Goal: Information Seeking & Learning: Find specific fact

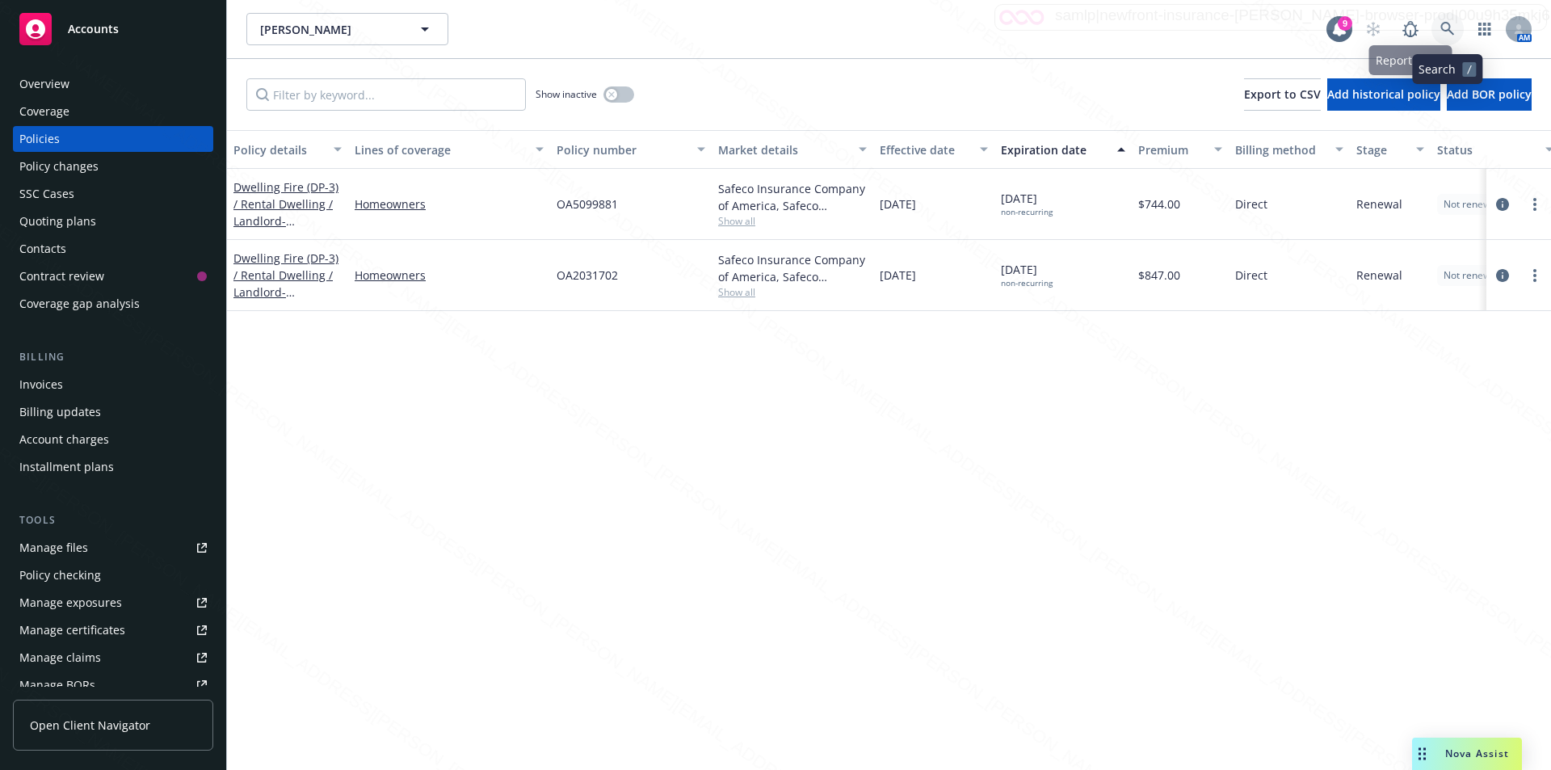
click at [1447, 25] on icon at bounding box center [1447, 29] width 15 height 15
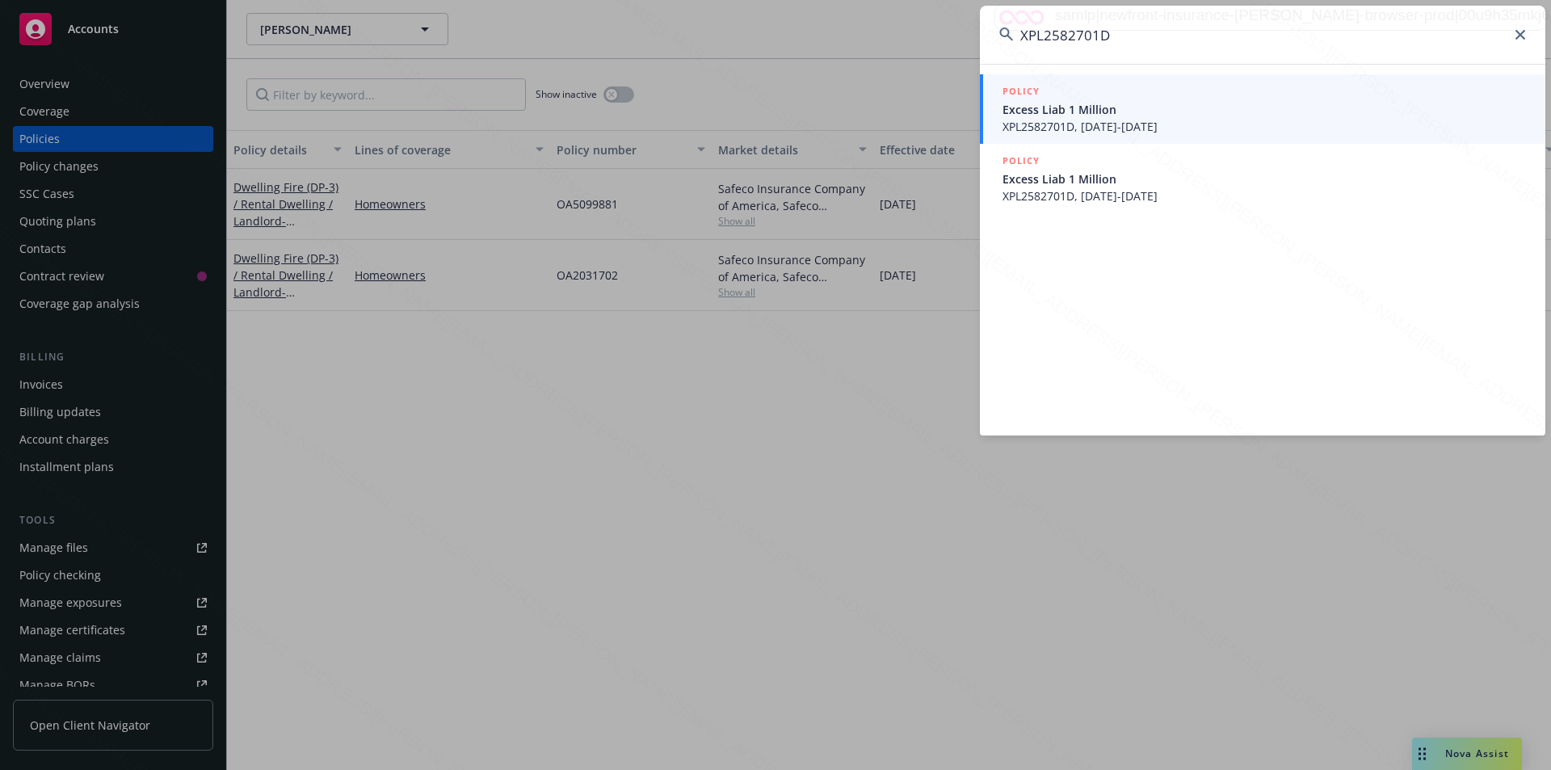
type input "XPL2582701D"
click at [1111, 128] on span "XPL2582701D, [DATE]-[DATE]" at bounding box center [1263, 126] width 523 height 17
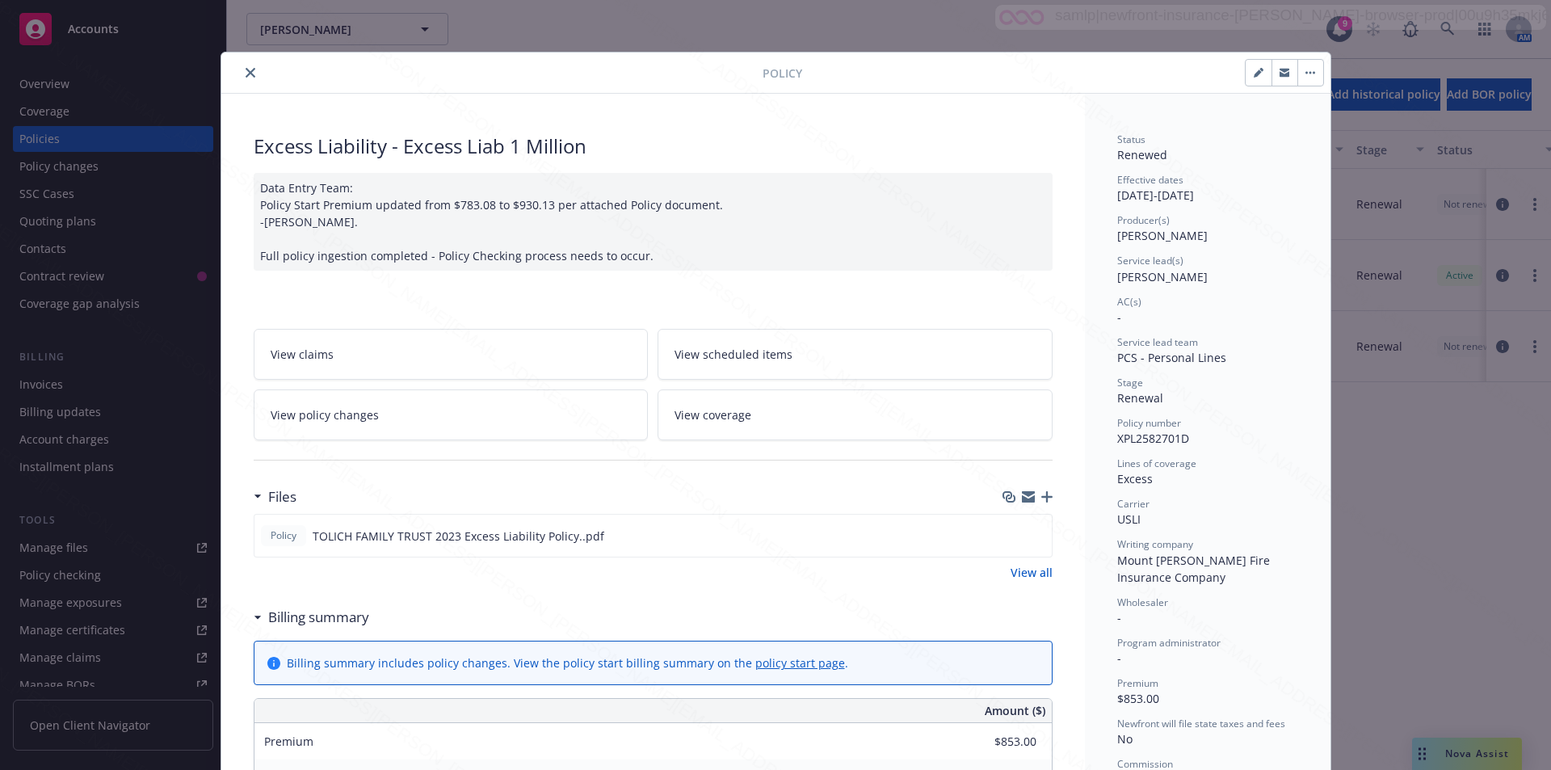
drag, startPoint x: 852, startPoint y: 162, endPoint x: 768, endPoint y: 135, distance: 88.1
click at [768, 135] on div "Excess Liability - Excess Liab 1 Million" at bounding box center [653, 145] width 799 height 27
click at [246, 74] on icon "close" at bounding box center [251, 73] width 10 height 10
click at [247, 74] on div "Show inactive Export to CSV Add historical policy Add BOR policy" at bounding box center [889, 94] width 1324 height 71
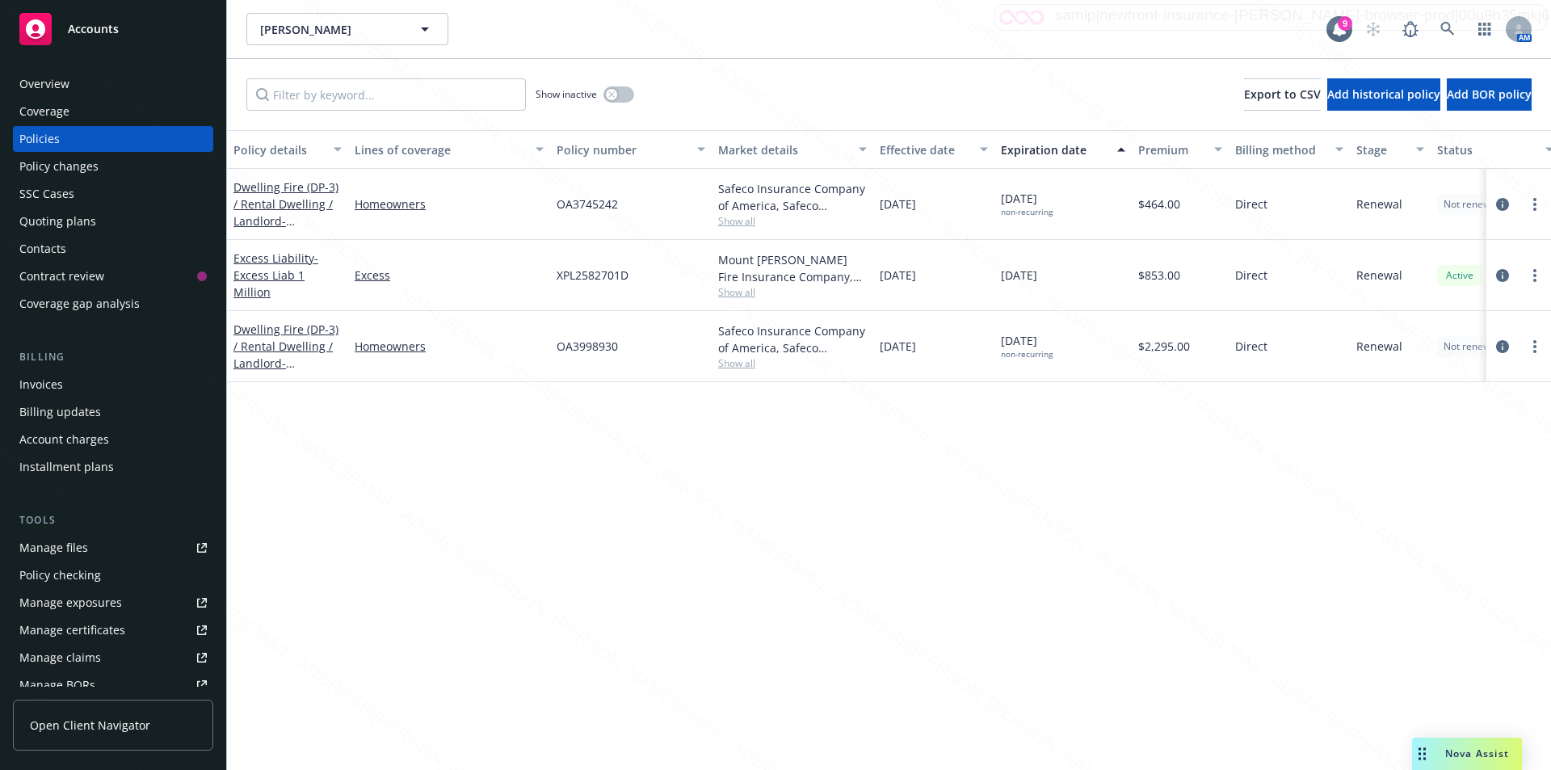
click at [61, 82] on div "Overview" at bounding box center [44, 84] width 50 height 26
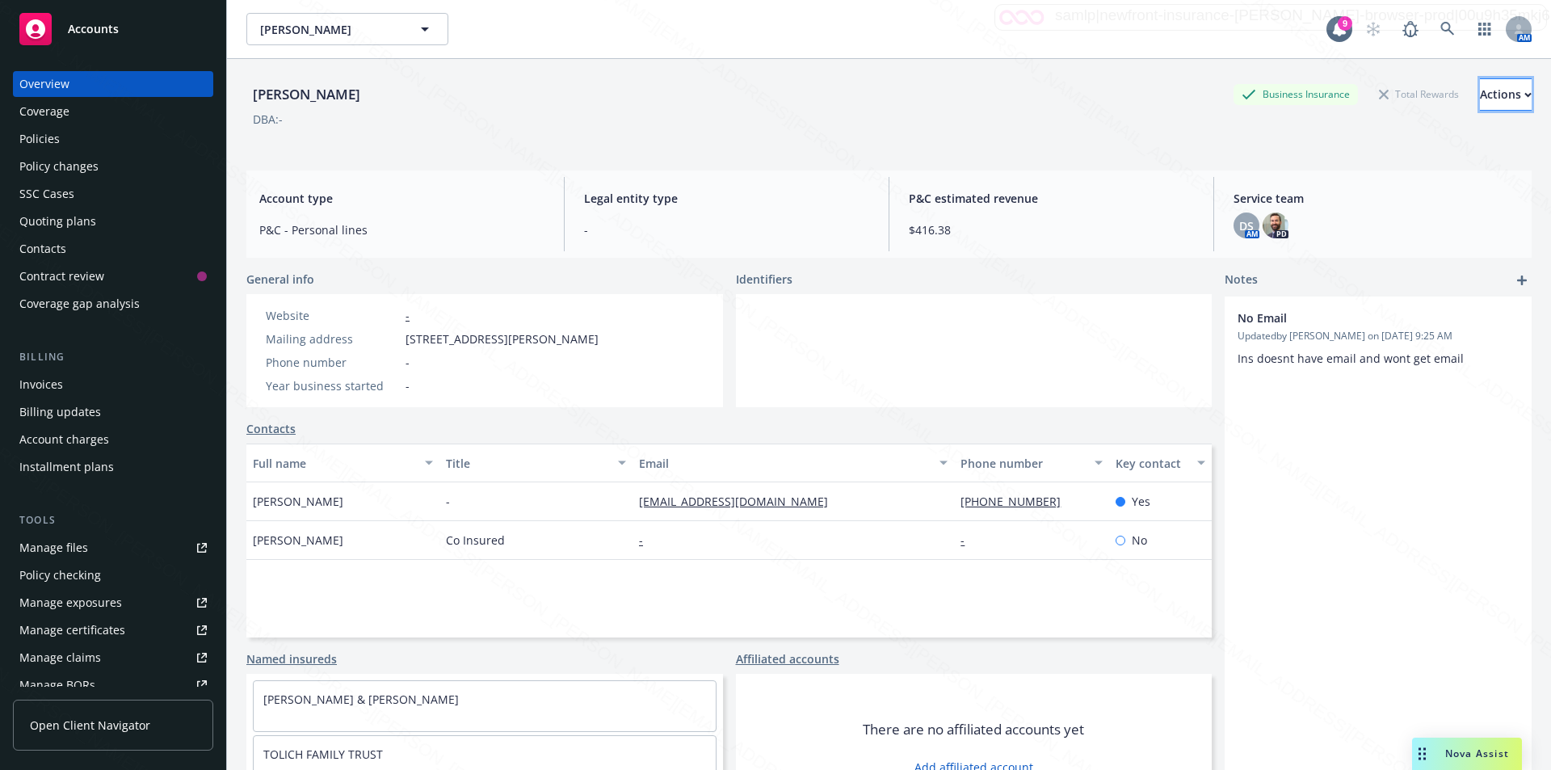
click at [1480, 96] on div "Actions" at bounding box center [1506, 94] width 52 height 31
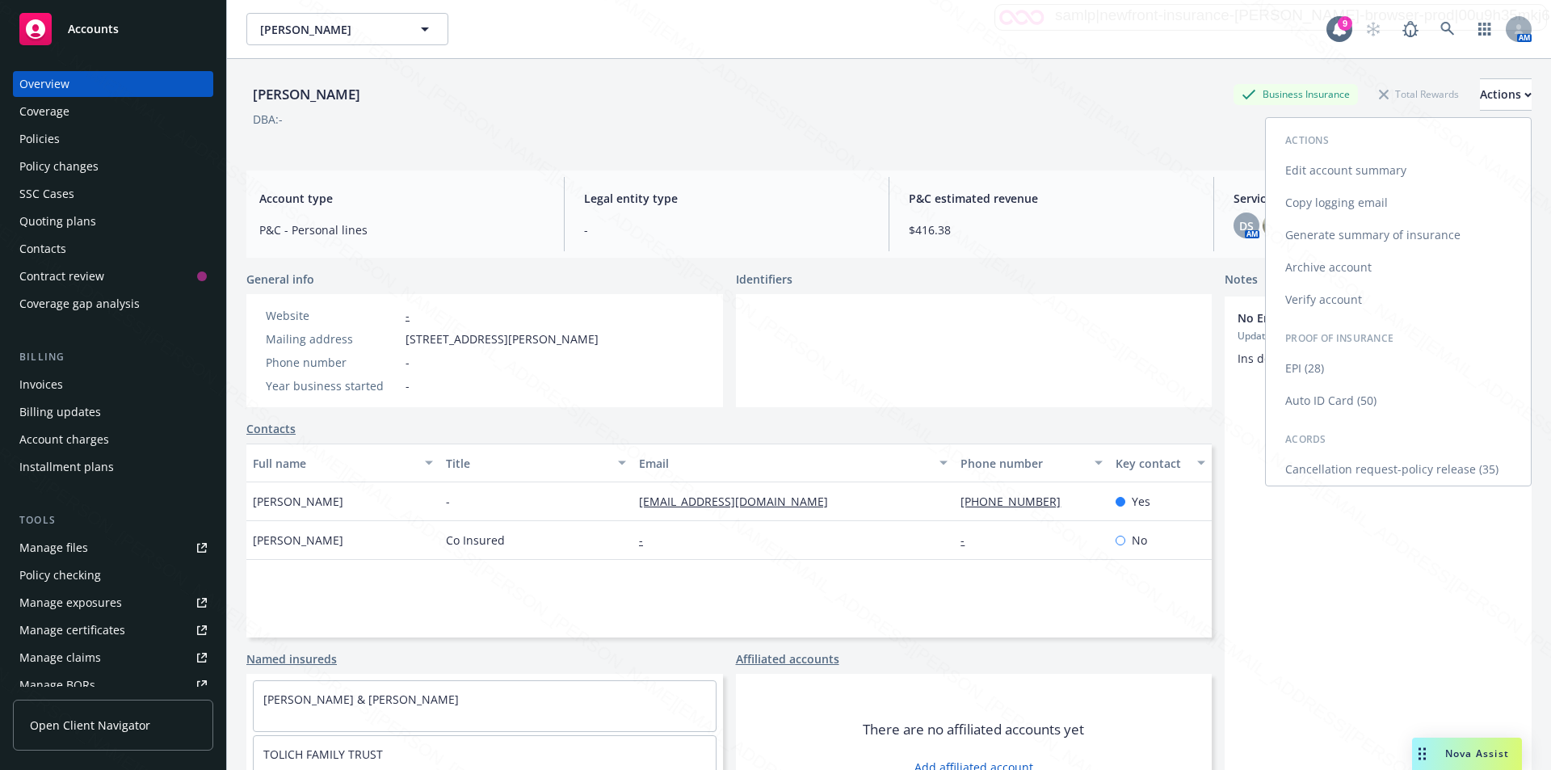
click at [1378, 471] on link "Cancellation request-policy release (35)" at bounding box center [1398, 469] width 265 height 32
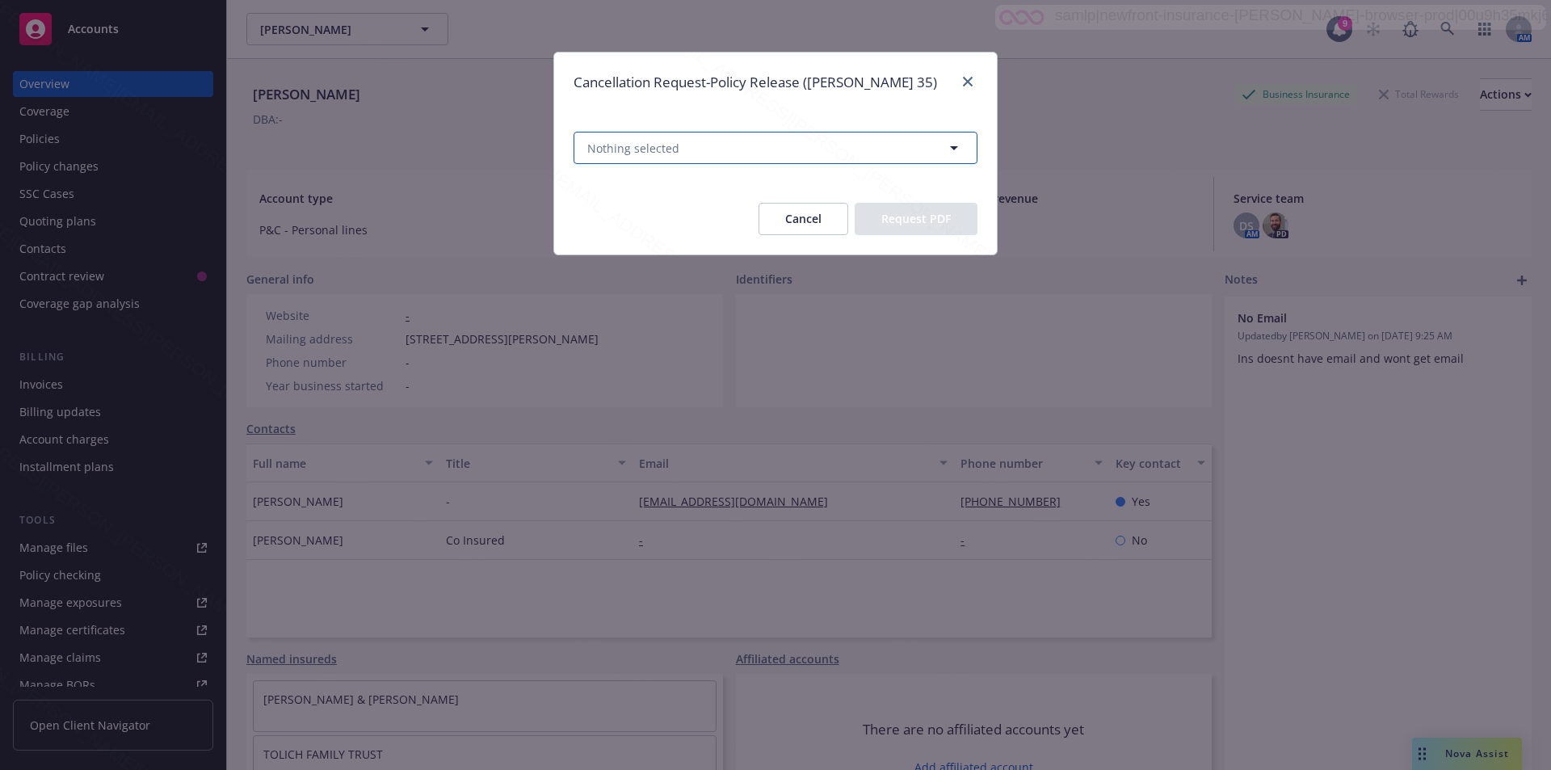
click at [624, 145] on span "Nothing selected" at bounding box center [633, 148] width 92 height 17
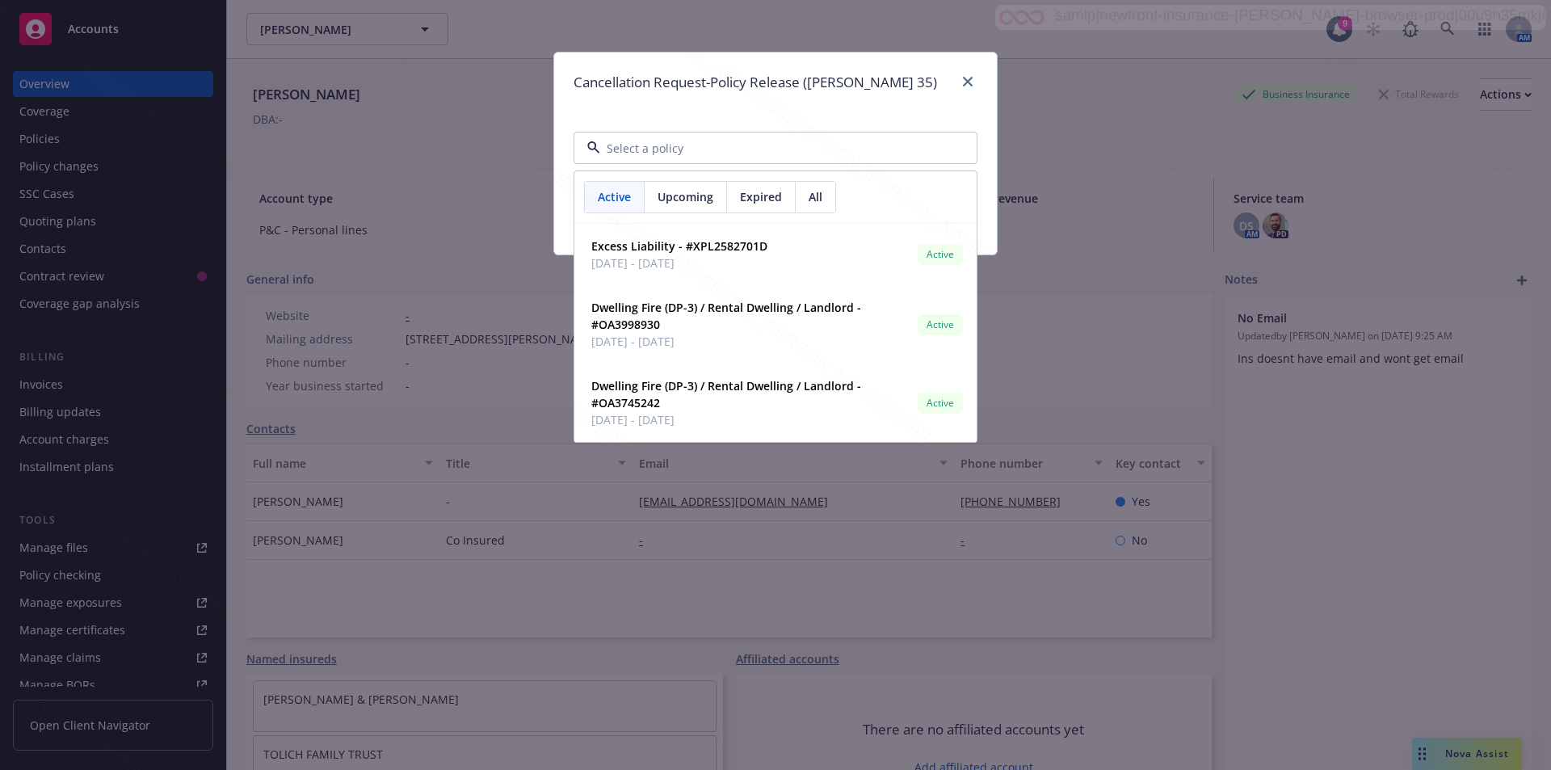
paste input "XPL2582701D"
type input "XPL2582701D"
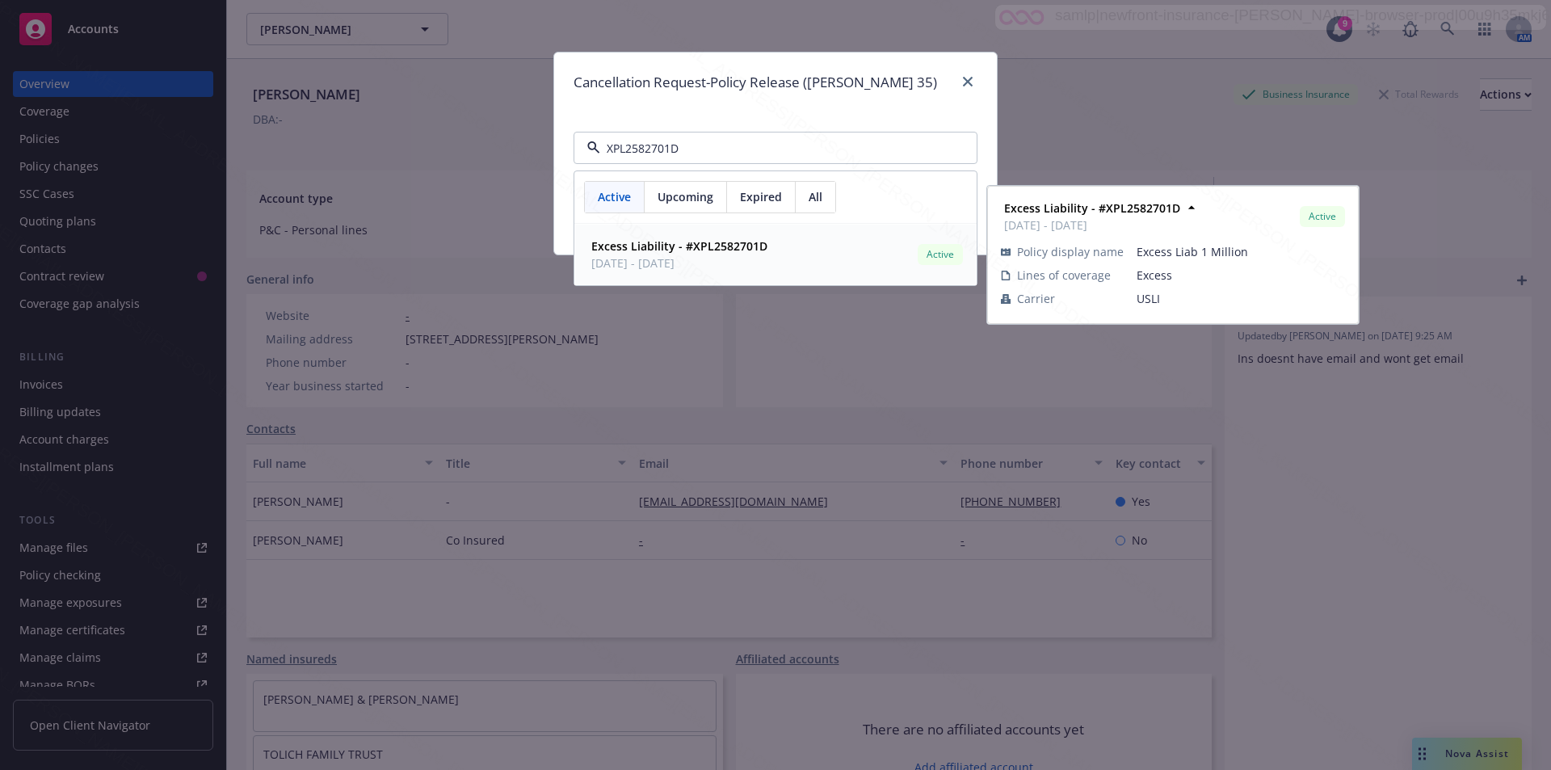
click at [763, 253] on div "Excess Liability - #XPL2582701D [DATE] - [DATE]" at bounding box center [678, 254] width 186 height 40
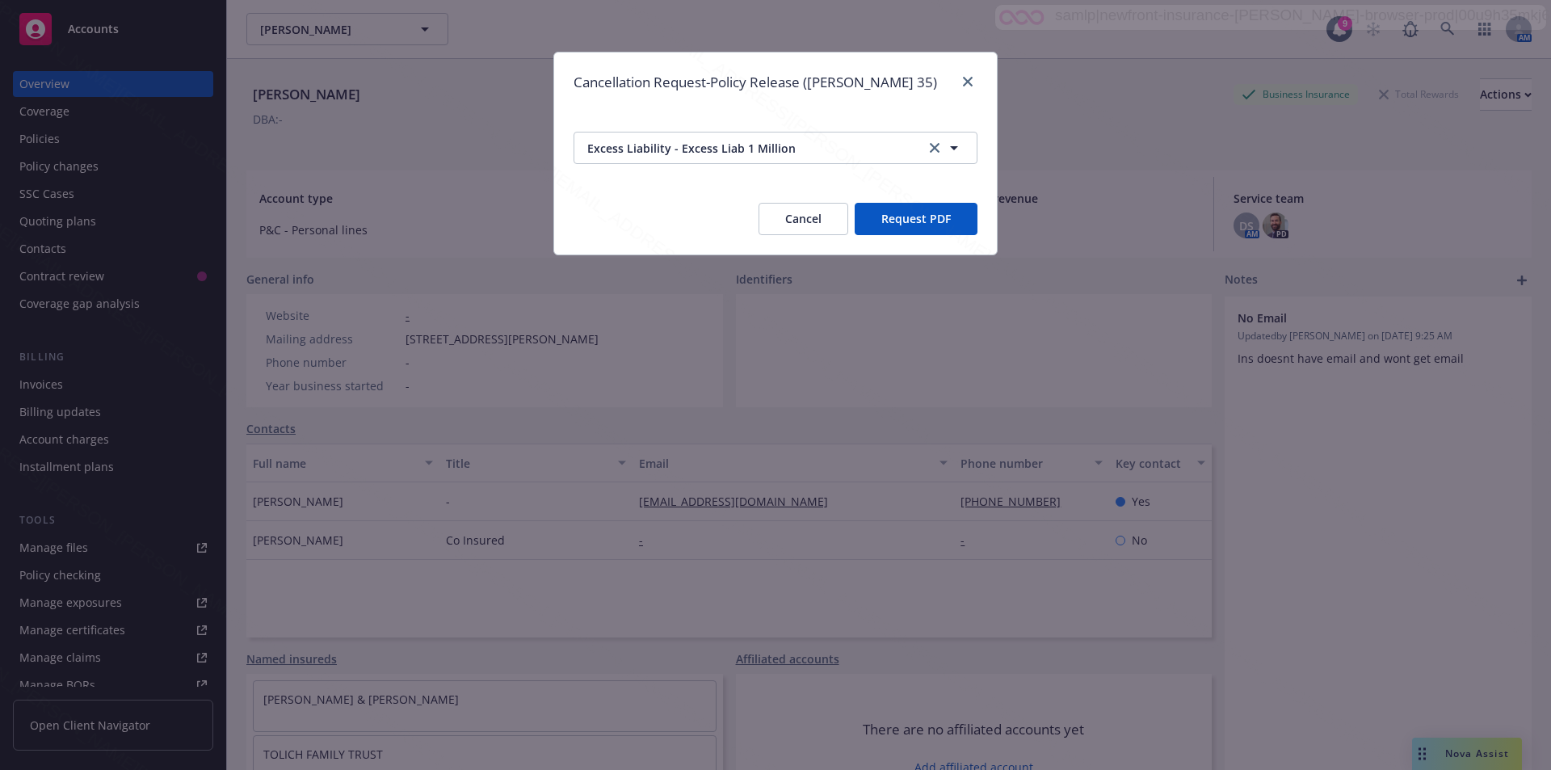
click at [913, 221] on button "Request PDF" at bounding box center [916, 219] width 123 height 32
click at [964, 83] on icon "close" at bounding box center [968, 82] width 10 height 10
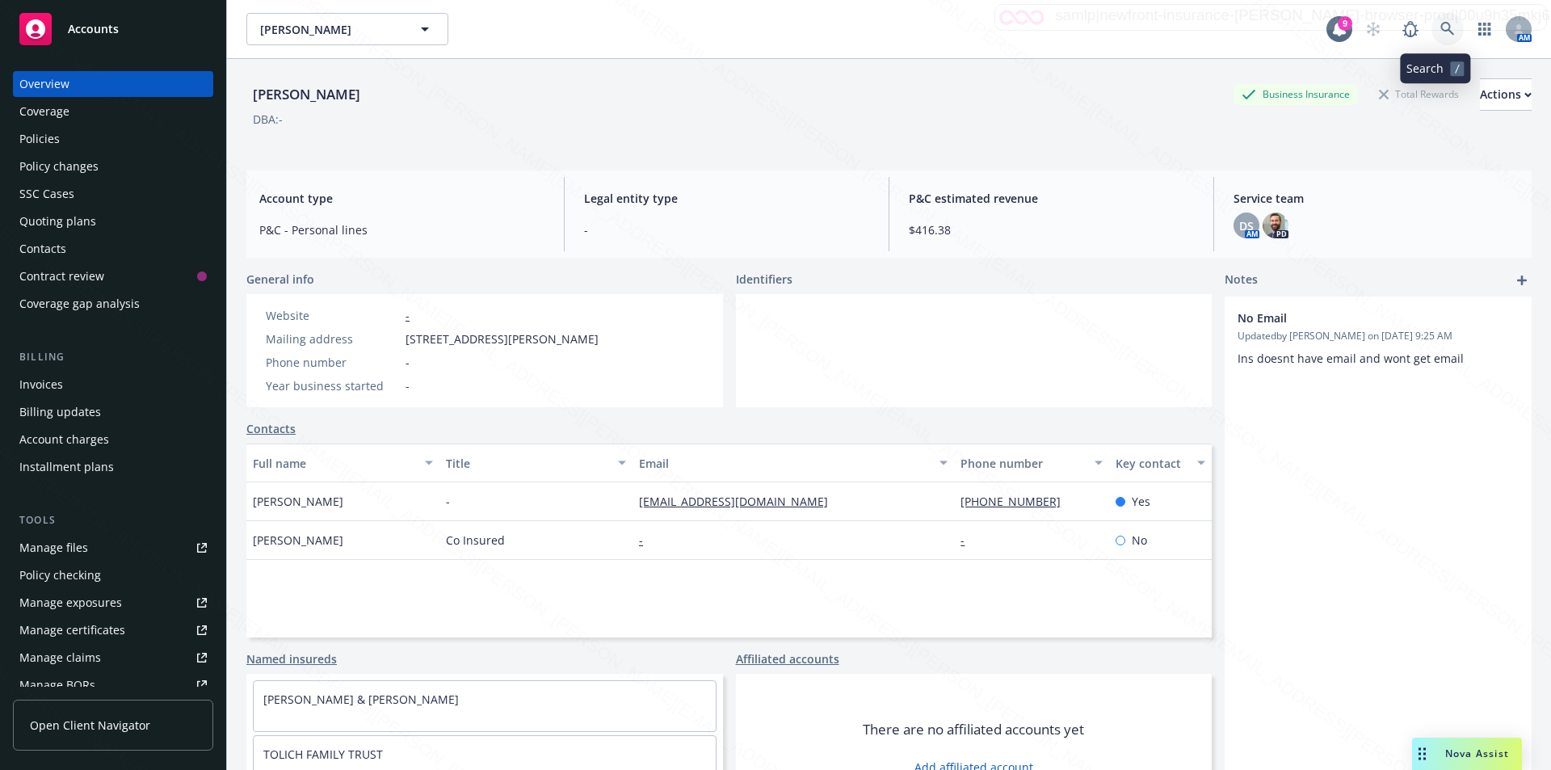
click at [1440, 26] on icon at bounding box center [1447, 29] width 15 height 15
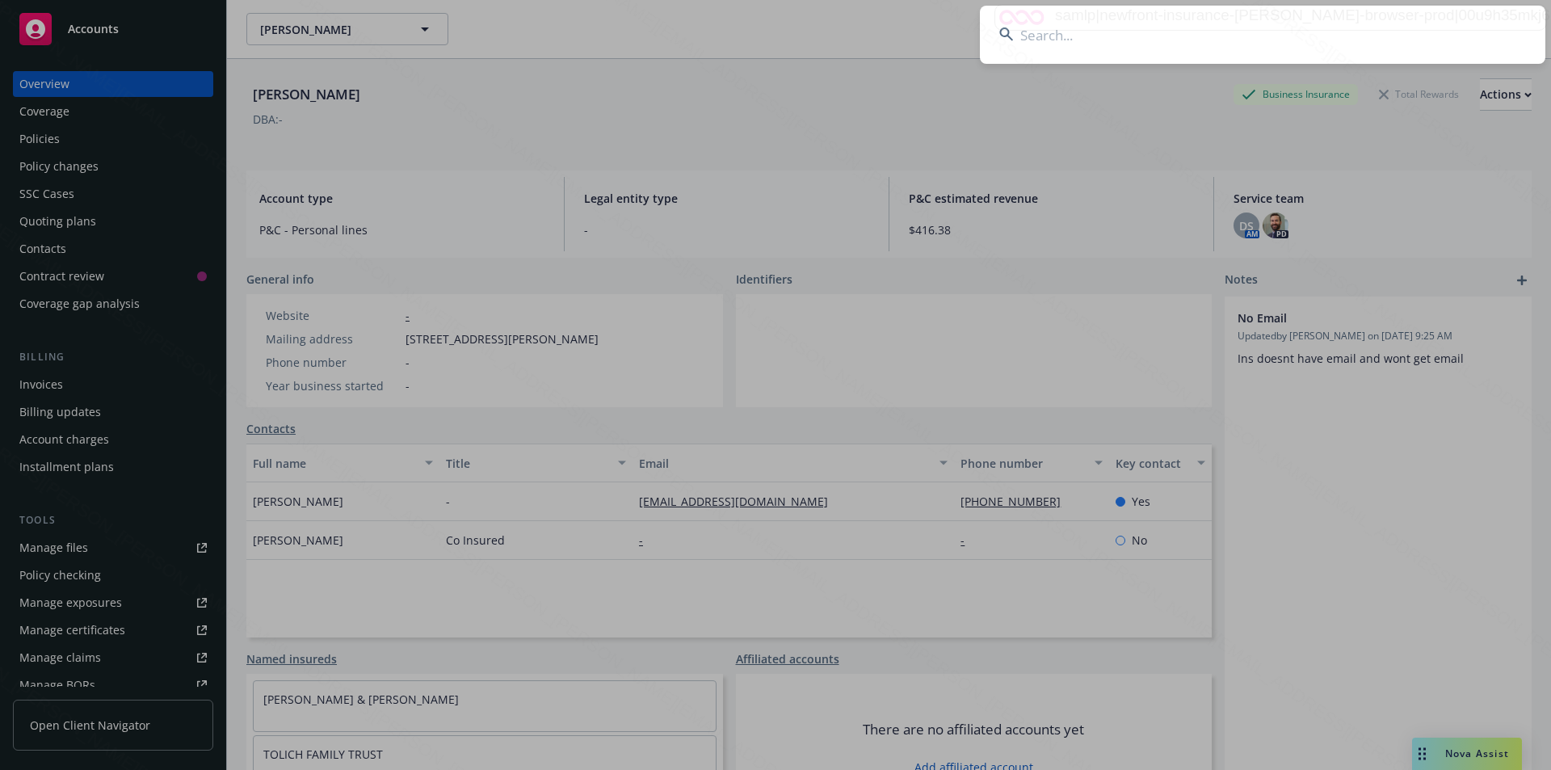
click at [1166, 40] on input at bounding box center [1262, 35] width 565 height 58
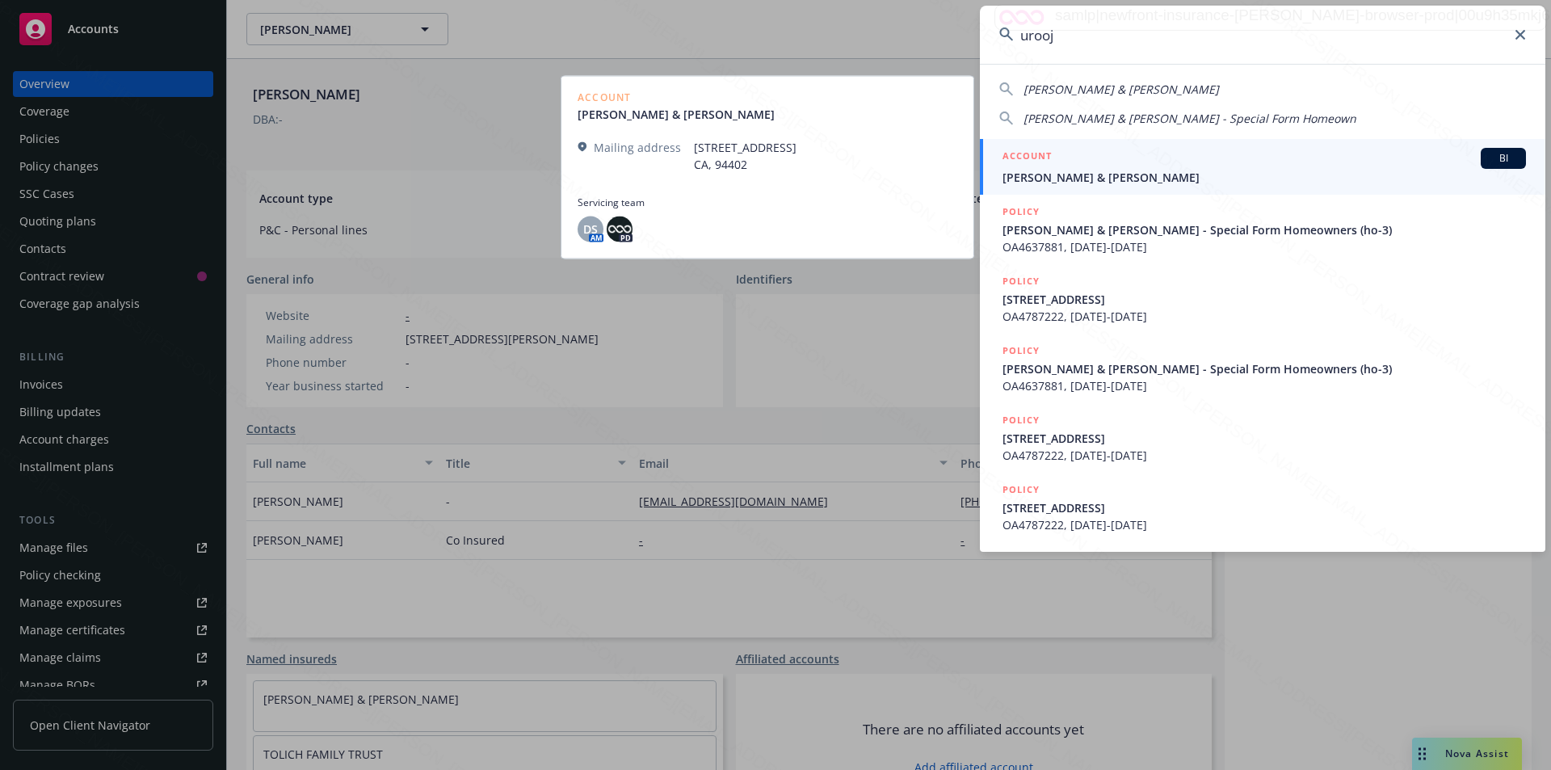
type input "urooj"
click at [1157, 178] on span "[PERSON_NAME] & [PERSON_NAME]" at bounding box center [1263, 177] width 523 height 17
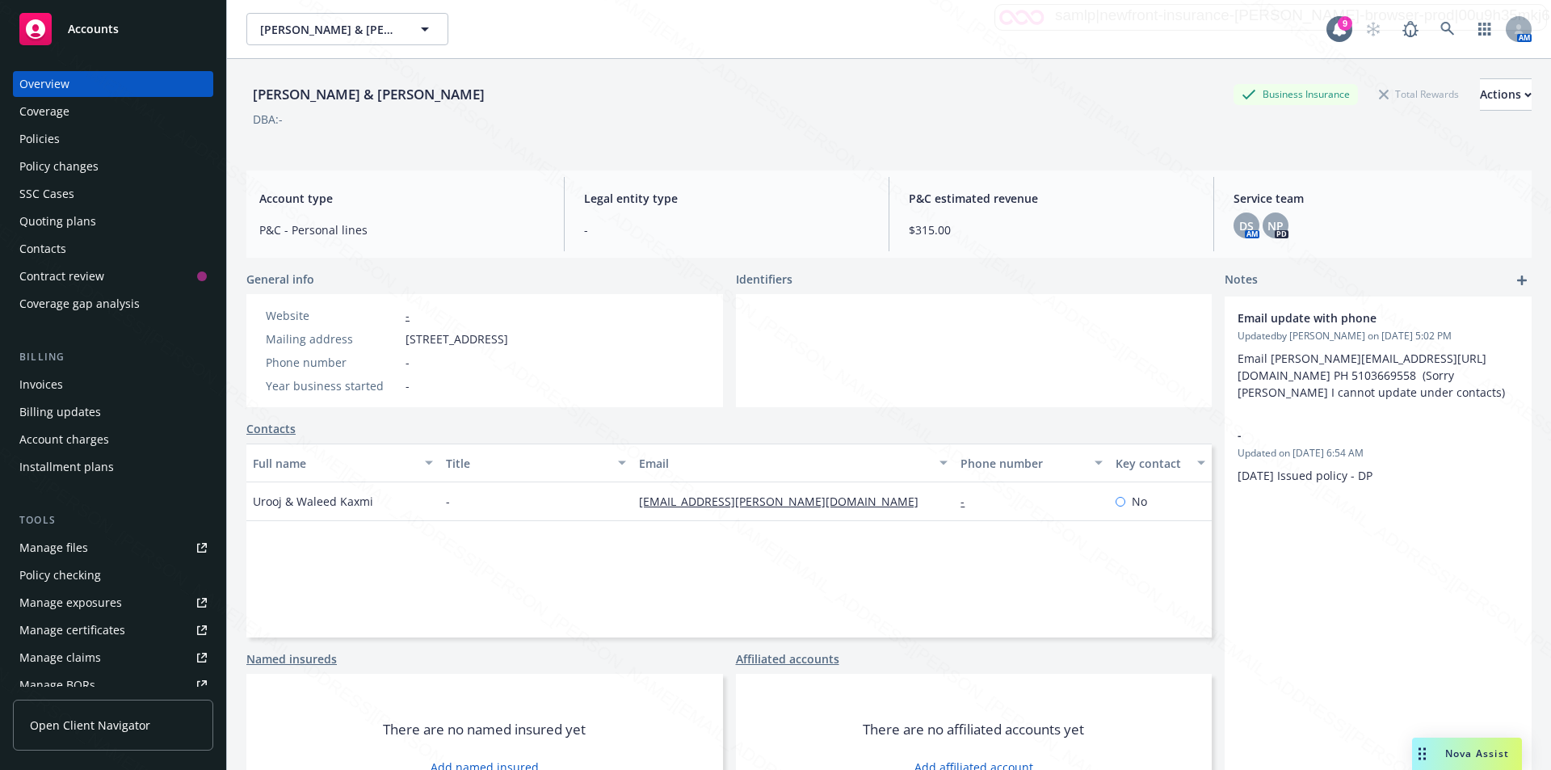
click at [52, 133] on div "Policies" at bounding box center [39, 139] width 40 height 26
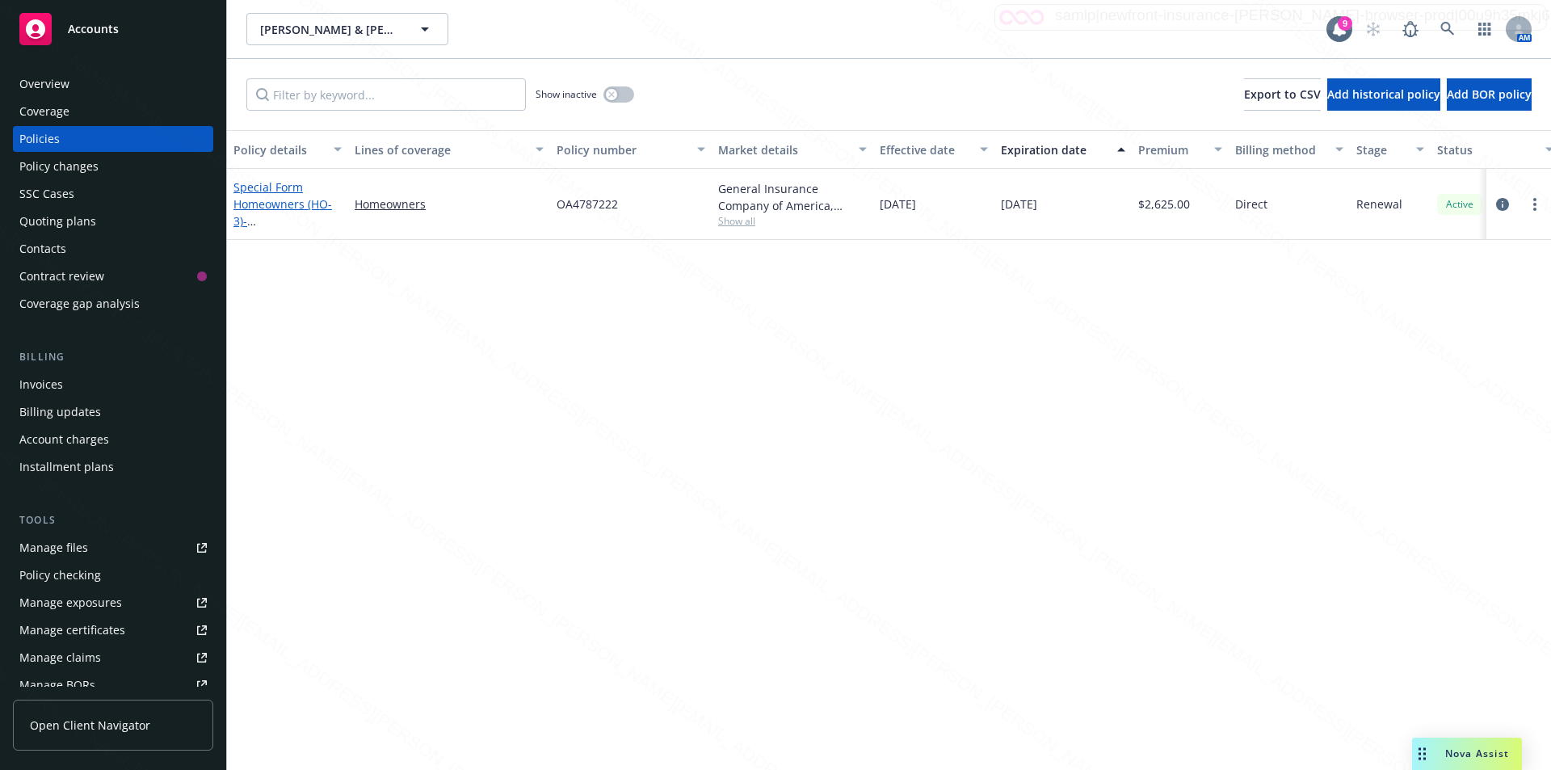
click at [261, 208] on link "Special Form Homeowners (HO-3) - [STREET_ADDRESS]" at bounding box center [284, 212] width 103 height 66
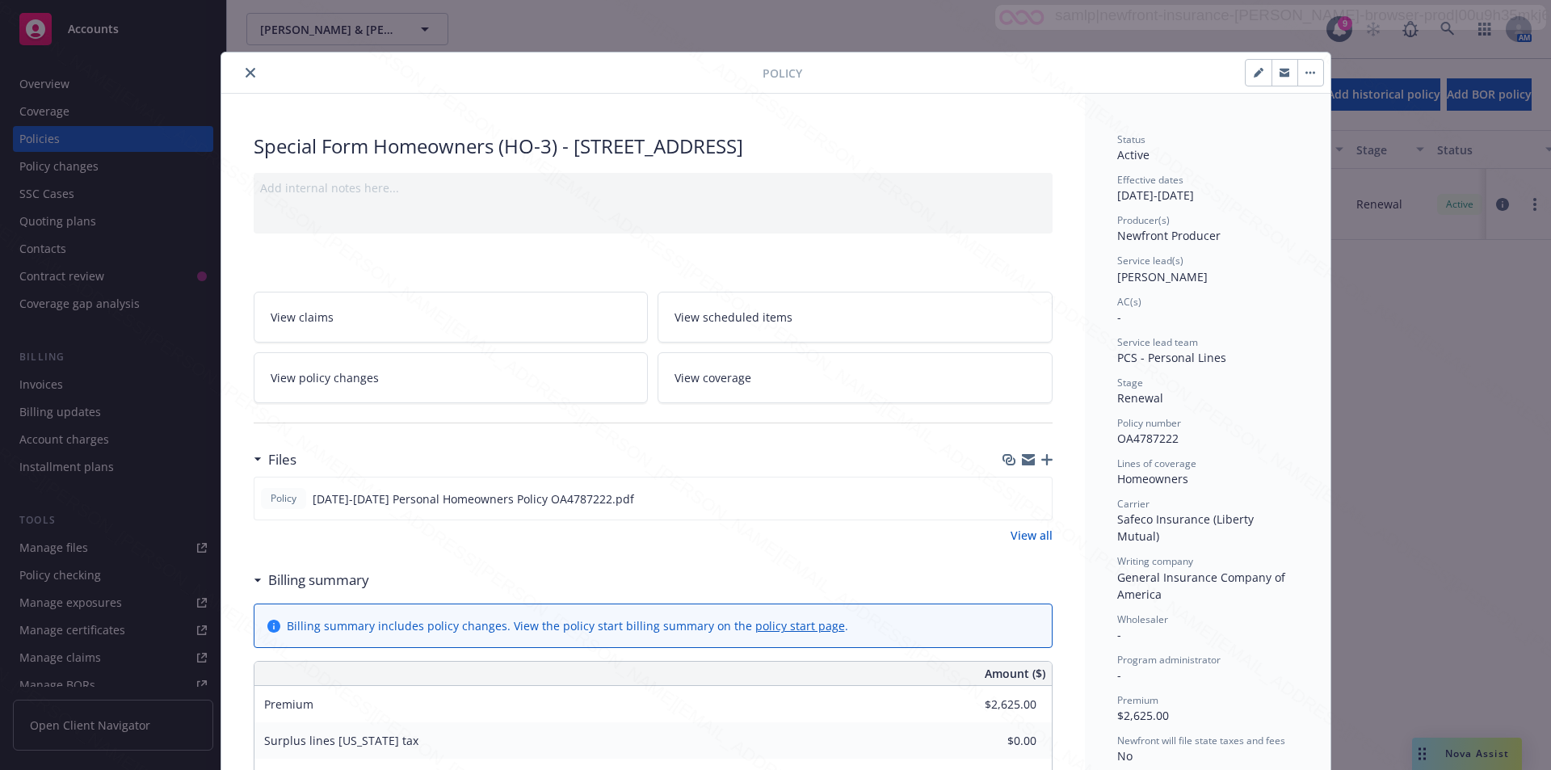
click at [246, 75] on icon "close" at bounding box center [251, 73] width 10 height 10
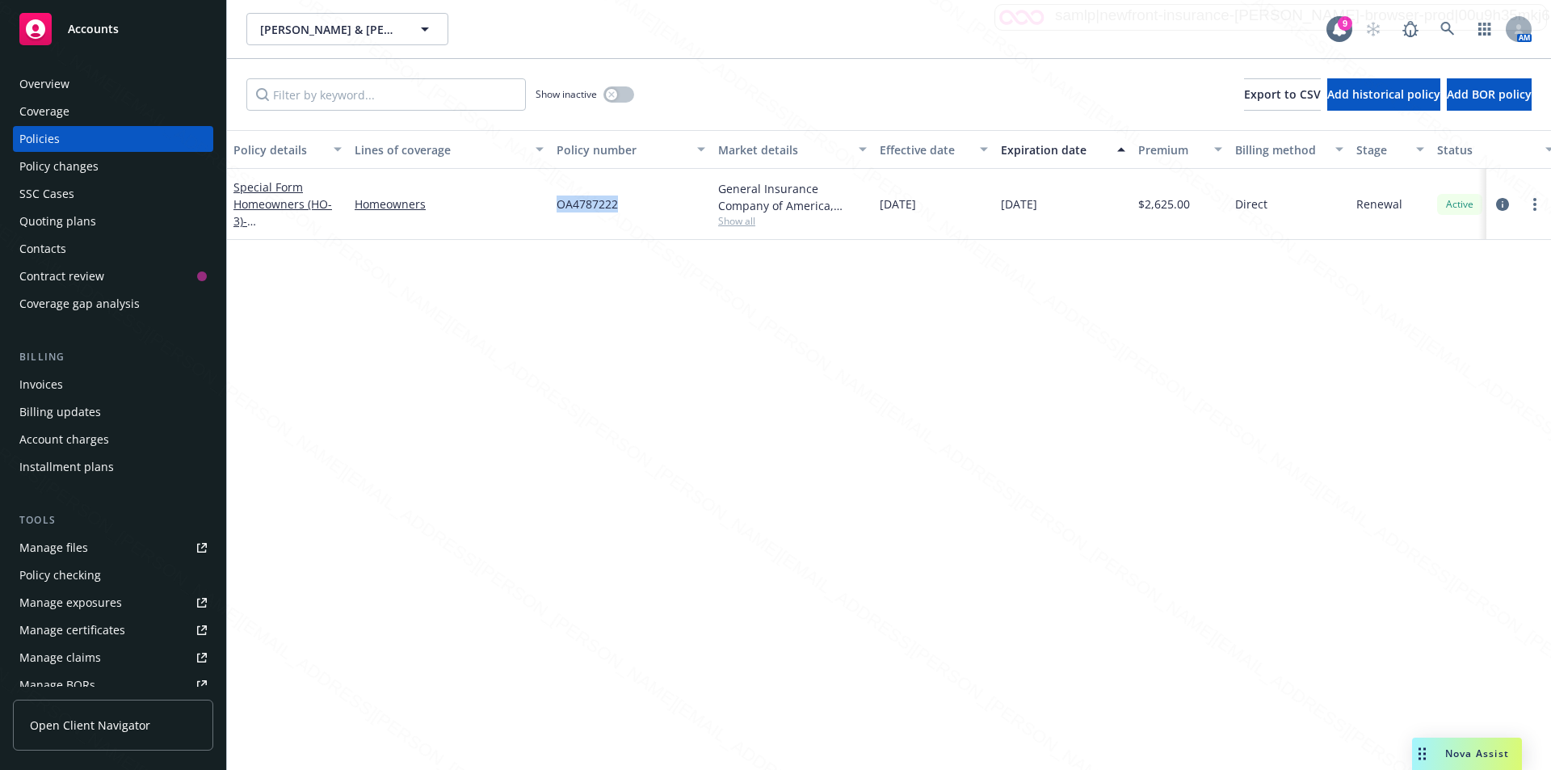
drag, startPoint x: 624, startPoint y: 207, endPoint x: 564, endPoint y: 204, distance: 59.8
click at [557, 198] on div "OA4787222" at bounding box center [631, 204] width 162 height 71
copy span "OA4787222"
click at [325, 346] on div "Policy details Lines of coverage Policy number Market details Effective date Ex…" at bounding box center [889, 450] width 1324 height 640
click at [68, 86] on div "Overview" at bounding box center [44, 84] width 50 height 26
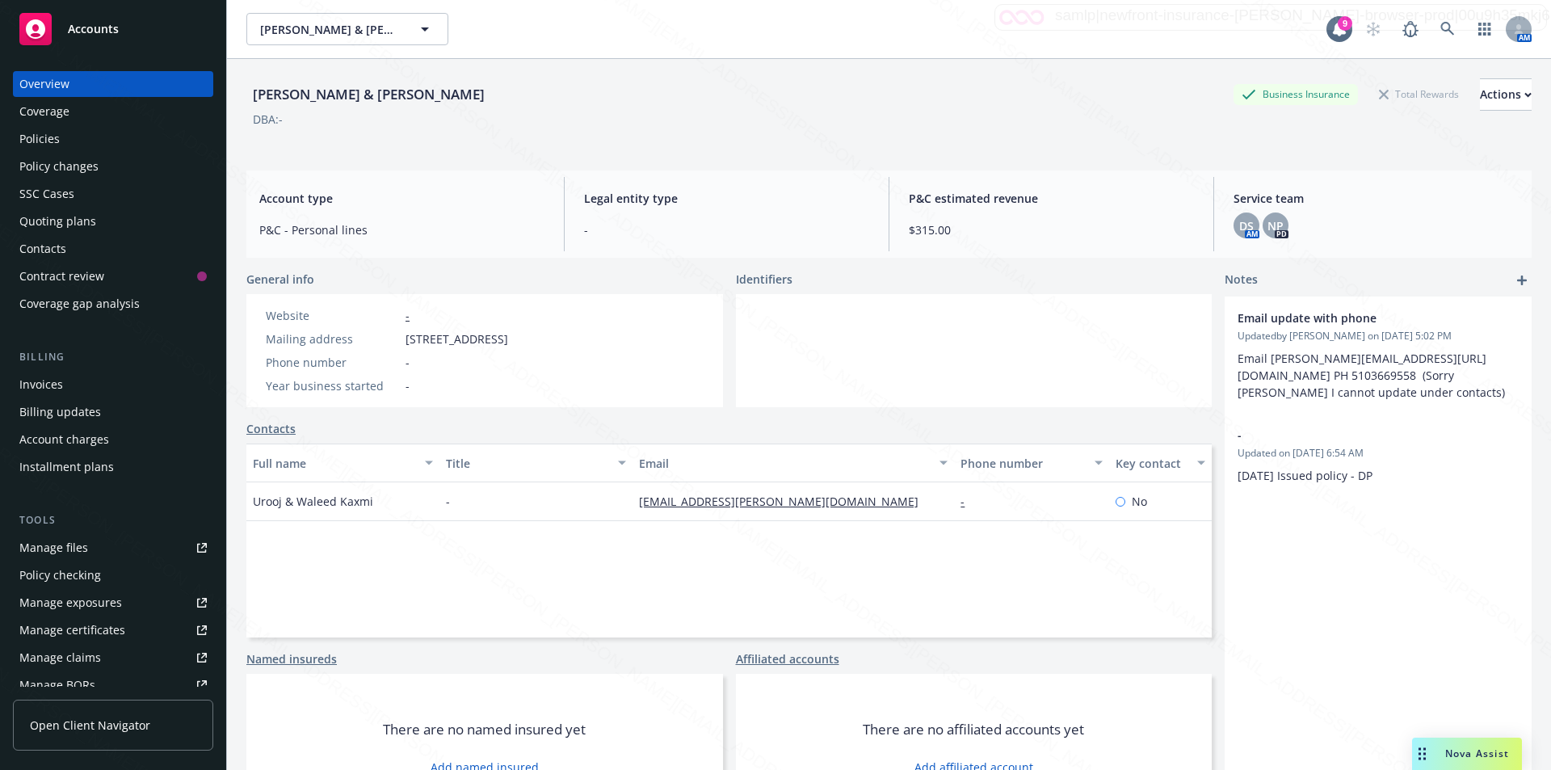
click at [49, 144] on div "Policies" at bounding box center [39, 139] width 40 height 26
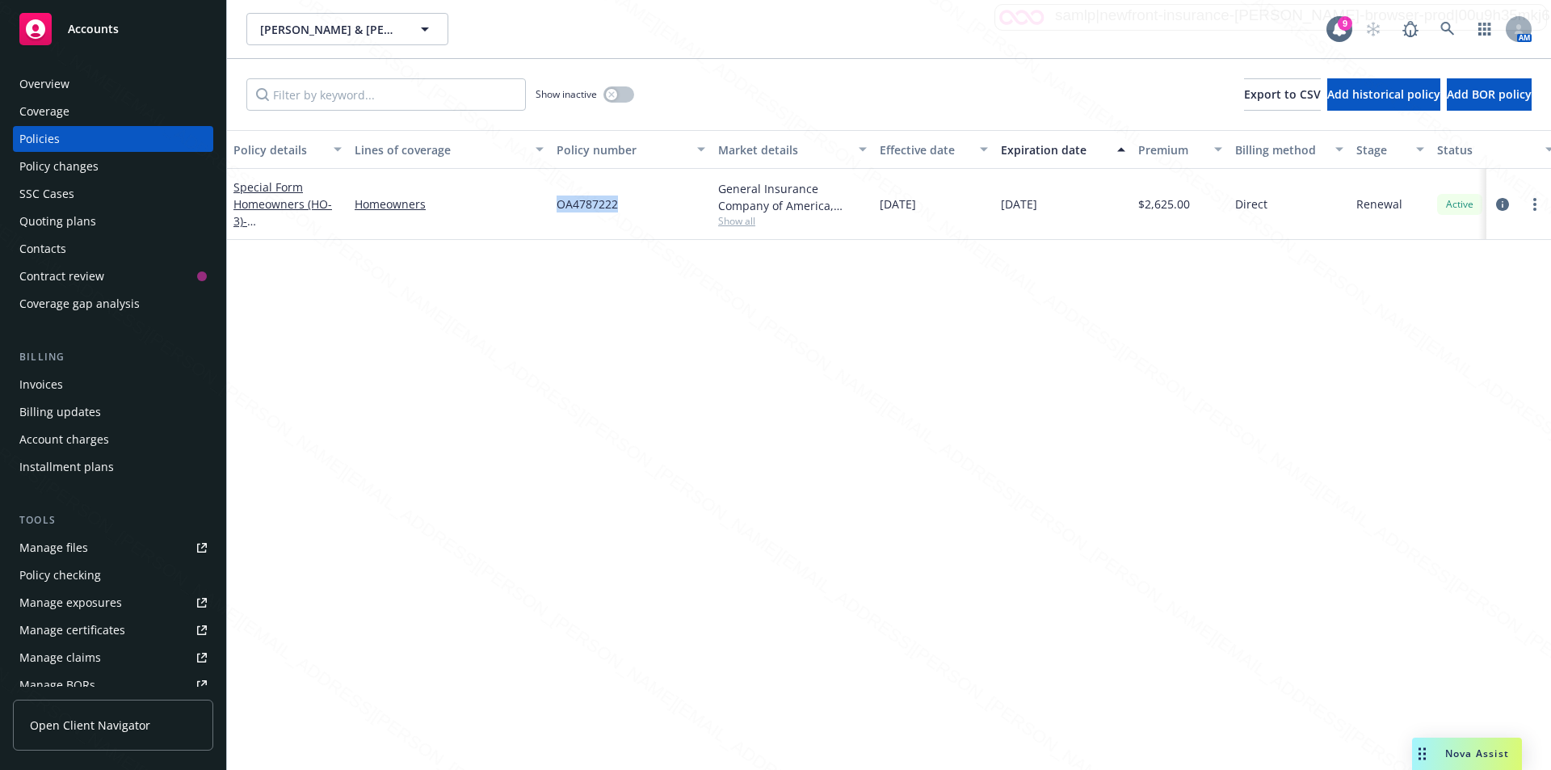
drag, startPoint x: 627, startPoint y: 201, endPoint x: 561, endPoint y: 206, distance: 66.4
click at [558, 204] on div "OA4787222" at bounding box center [631, 204] width 162 height 71
copy span "OA4787222"
click at [62, 77] on div "Overview" at bounding box center [44, 84] width 50 height 26
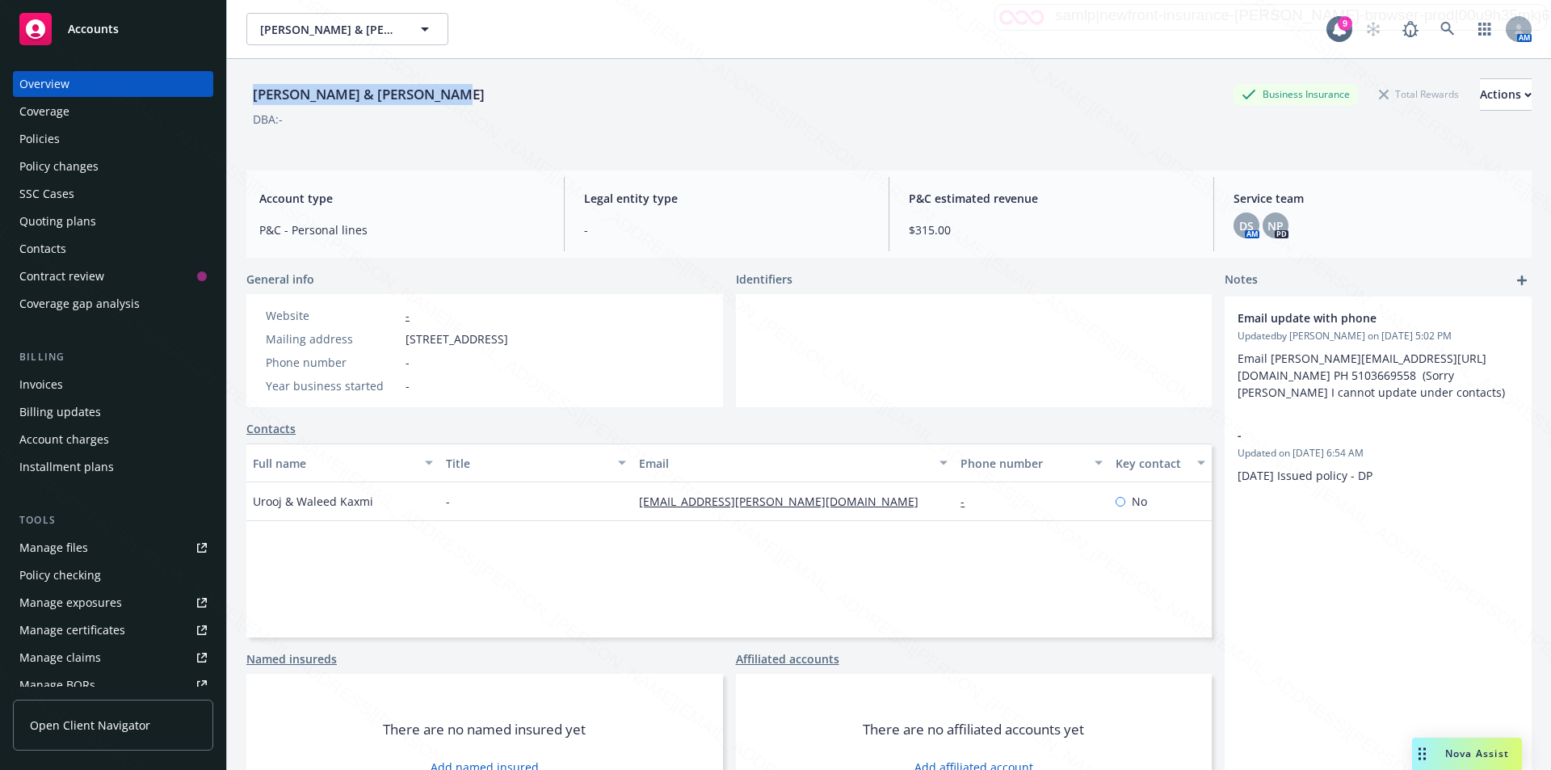
drag, startPoint x: 471, startPoint y: 97, endPoint x: 248, endPoint y: 95, distance: 222.9
click at [248, 95] on div "[PERSON_NAME] & [PERSON_NAME] Business Insurance Total Rewards Actions" at bounding box center [888, 94] width 1285 height 32
copy div "[PERSON_NAME] & [PERSON_NAME]"
